Goal: Task Accomplishment & Management: Complete application form

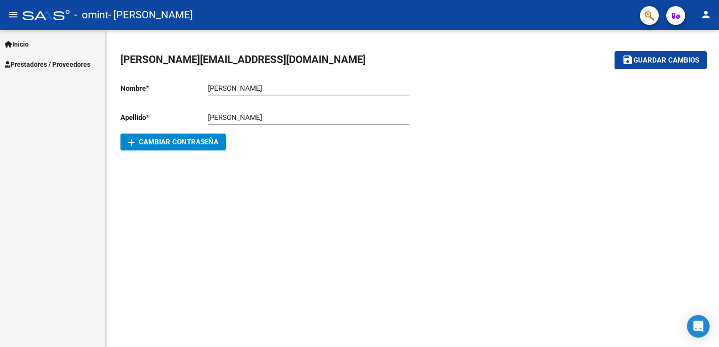
click at [54, 67] on span "Prestadores / Proveedores" at bounding box center [48, 64] width 86 height 10
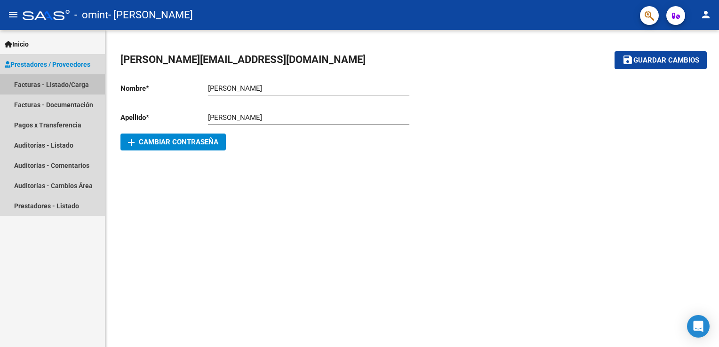
click at [62, 82] on link "Facturas - Listado/Carga" at bounding box center [52, 84] width 105 height 20
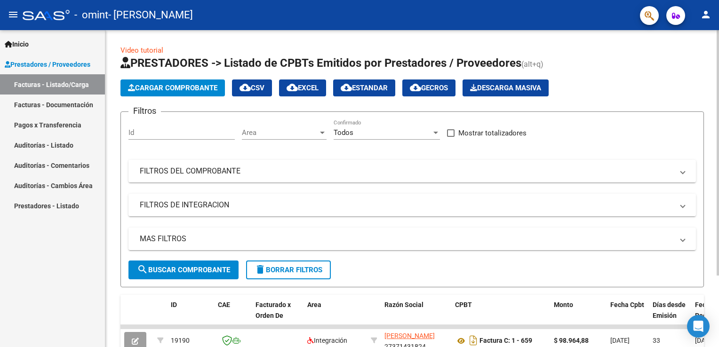
click at [188, 92] on button "Cargar Comprobante" at bounding box center [172, 87] width 104 height 17
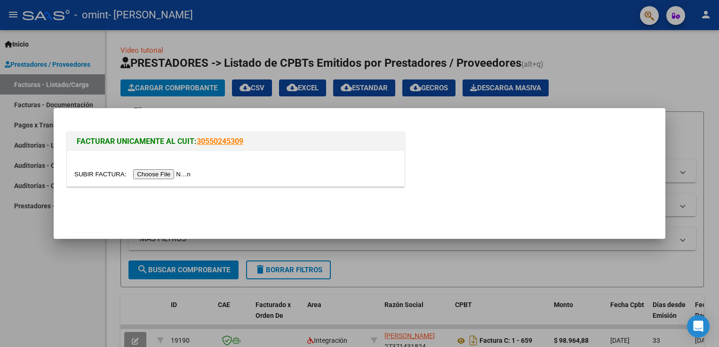
click at [169, 174] on input "file" at bounding box center [133, 174] width 119 height 10
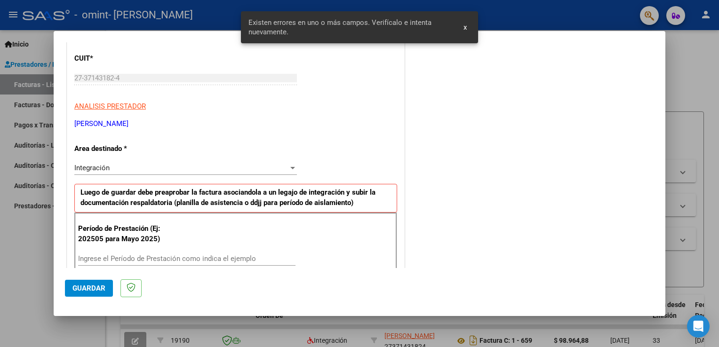
scroll to position [196, 0]
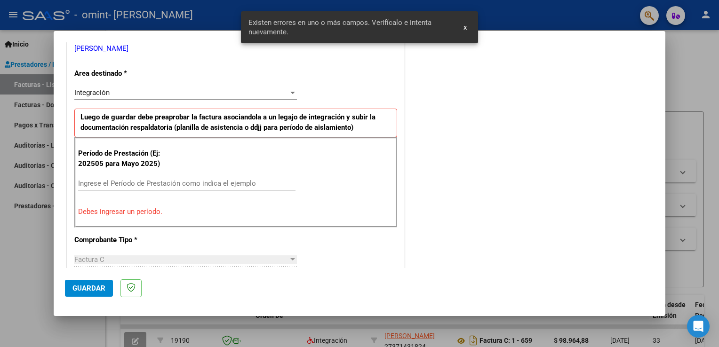
click at [201, 185] on input "Ingrese el Período de Prestación como indica el ejemplo" at bounding box center [186, 183] width 217 height 8
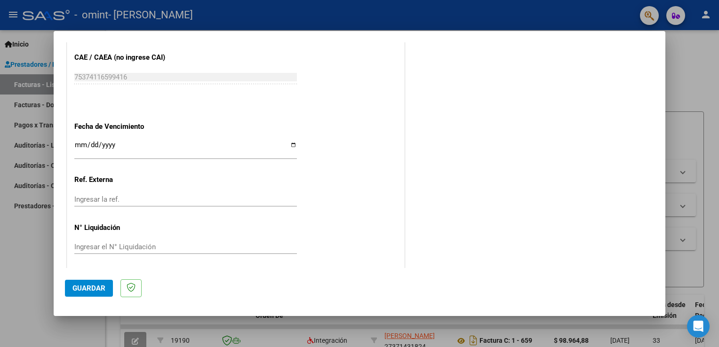
scroll to position [600, 0]
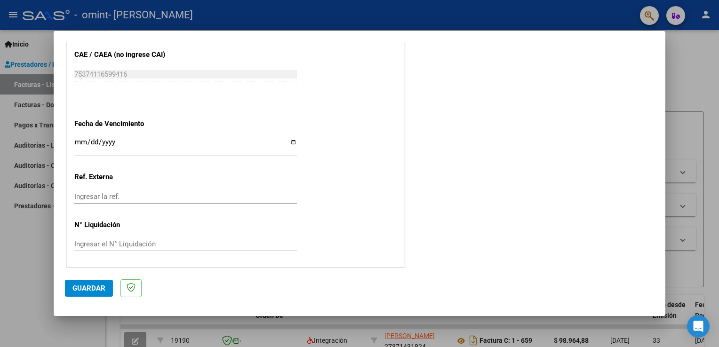
type input "202508"
click at [87, 294] on button "Guardar" at bounding box center [89, 288] width 48 height 17
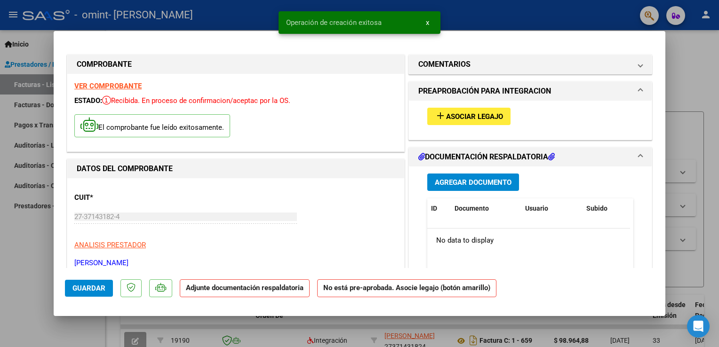
click at [446, 115] on span "Asociar Legajo" at bounding box center [474, 116] width 57 height 8
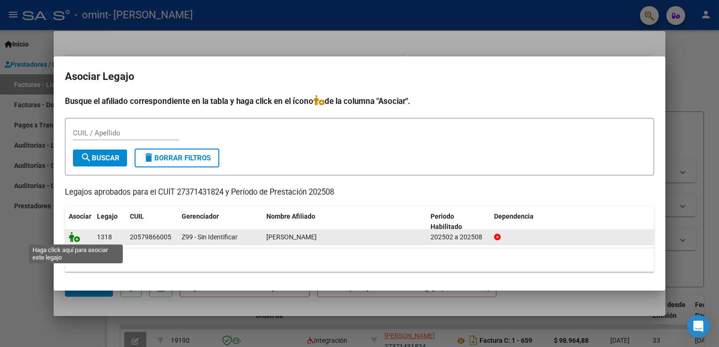
click at [73, 238] on icon at bounding box center [74, 237] width 11 height 10
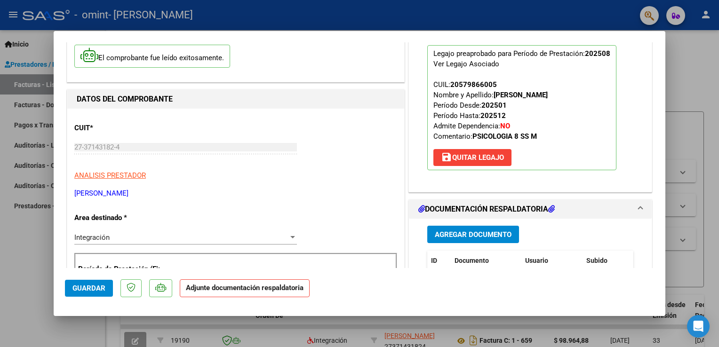
scroll to position [71, 0]
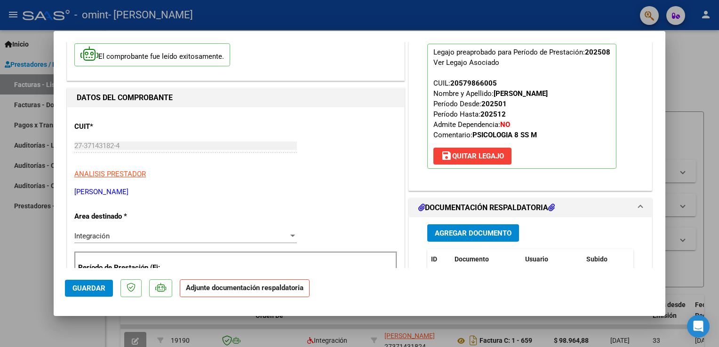
click at [474, 235] on span "Agregar Documento" at bounding box center [472, 233] width 77 height 8
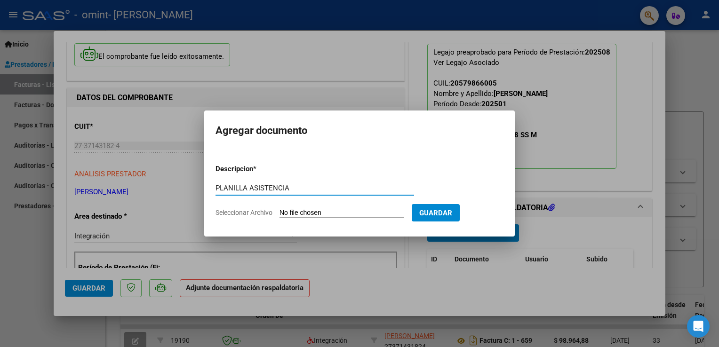
type input "PLANILLA ASISTENCIA"
click at [323, 208] on app-file-uploader "Seleccionar Archivo" at bounding box center [313, 212] width 196 height 8
click at [395, 217] on input "Seleccionar Archivo" at bounding box center [341, 213] width 125 height 9
type input "C:\fakepath\OMINT - [PERSON_NAME] U - 2025-08 - Planilla PSI.pdf"
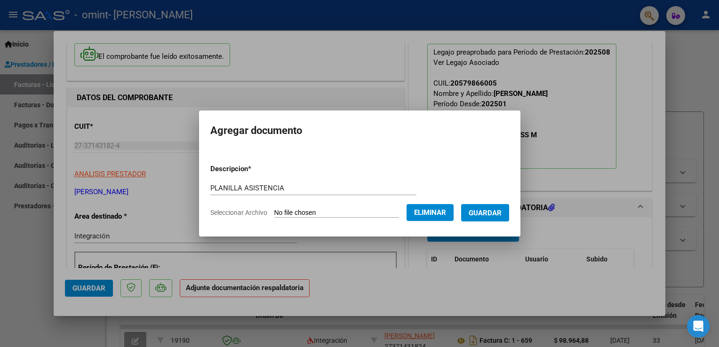
click at [494, 213] on span "Guardar" at bounding box center [484, 213] width 33 height 8
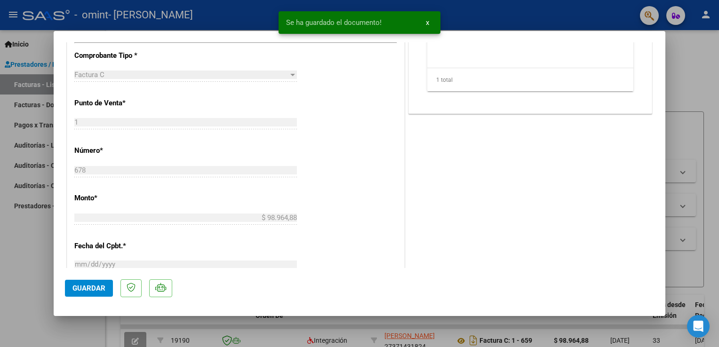
scroll to position [418, 0]
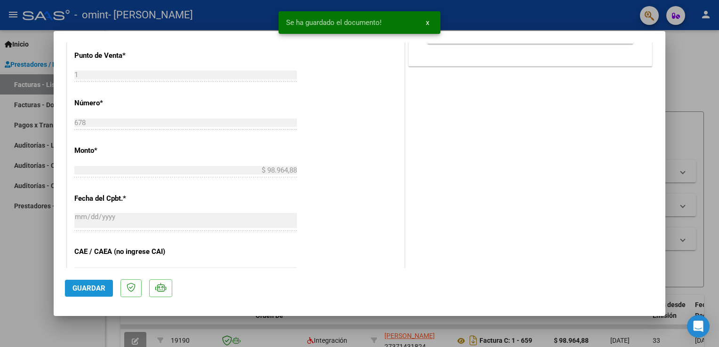
click at [95, 290] on span "Guardar" at bounding box center [88, 288] width 33 height 8
click at [422, 23] on button "x" at bounding box center [427, 22] width 18 height 17
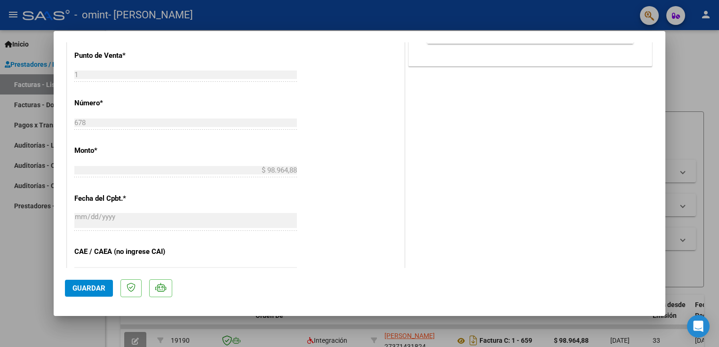
click at [687, 87] on div at bounding box center [359, 173] width 719 height 347
type input "$ 0,00"
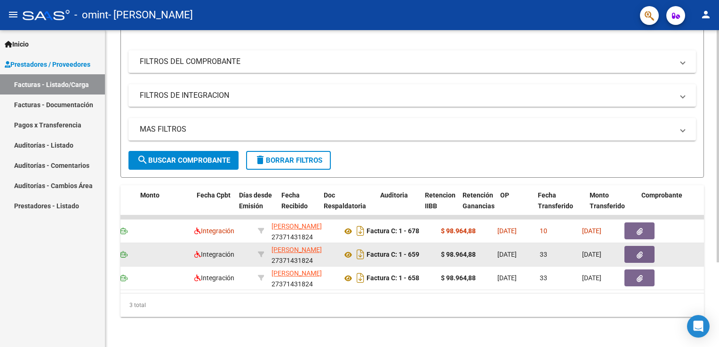
scroll to position [0, 0]
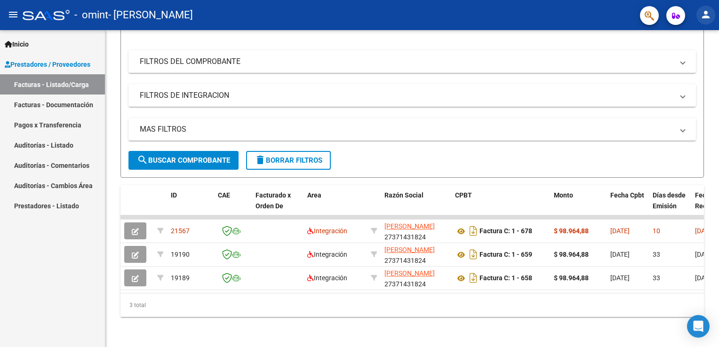
click at [702, 10] on mat-icon "person" at bounding box center [705, 14] width 11 height 11
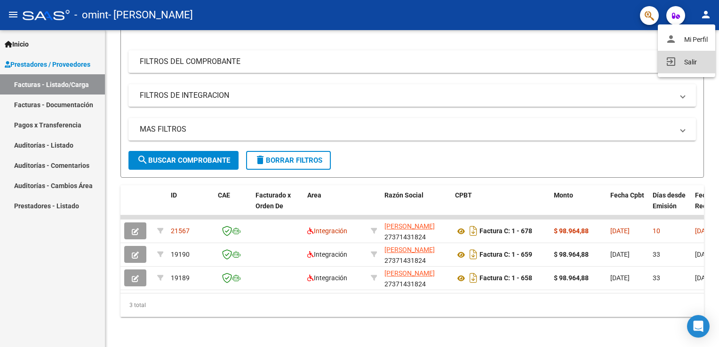
click at [695, 59] on button "exit_to_app Salir" at bounding box center [685, 62] width 57 height 23
